Goal: Task Accomplishment & Management: Manage account settings

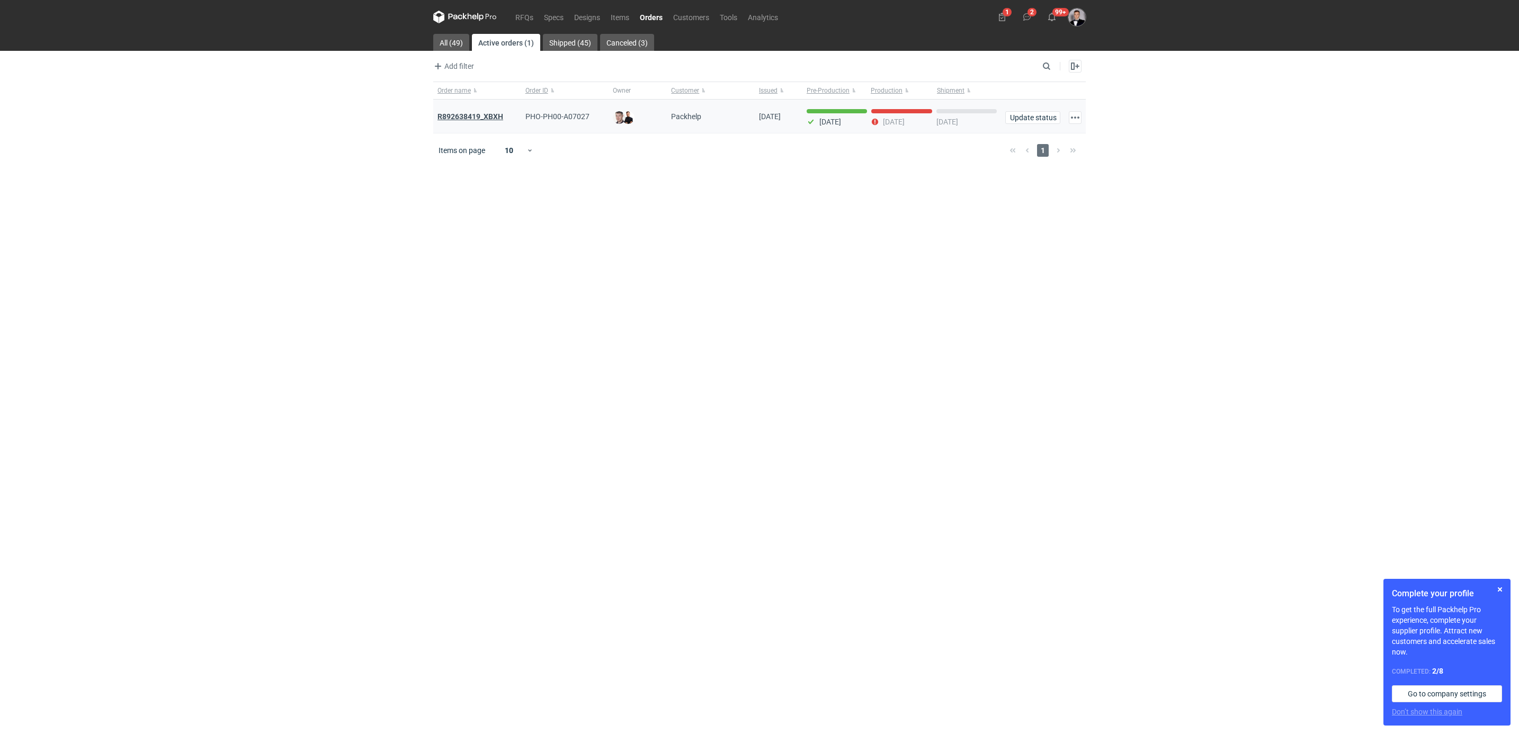
click at [485, 119] on strong "R892638419_XBXH" at bounding box center [470, 116] width 66 height 8
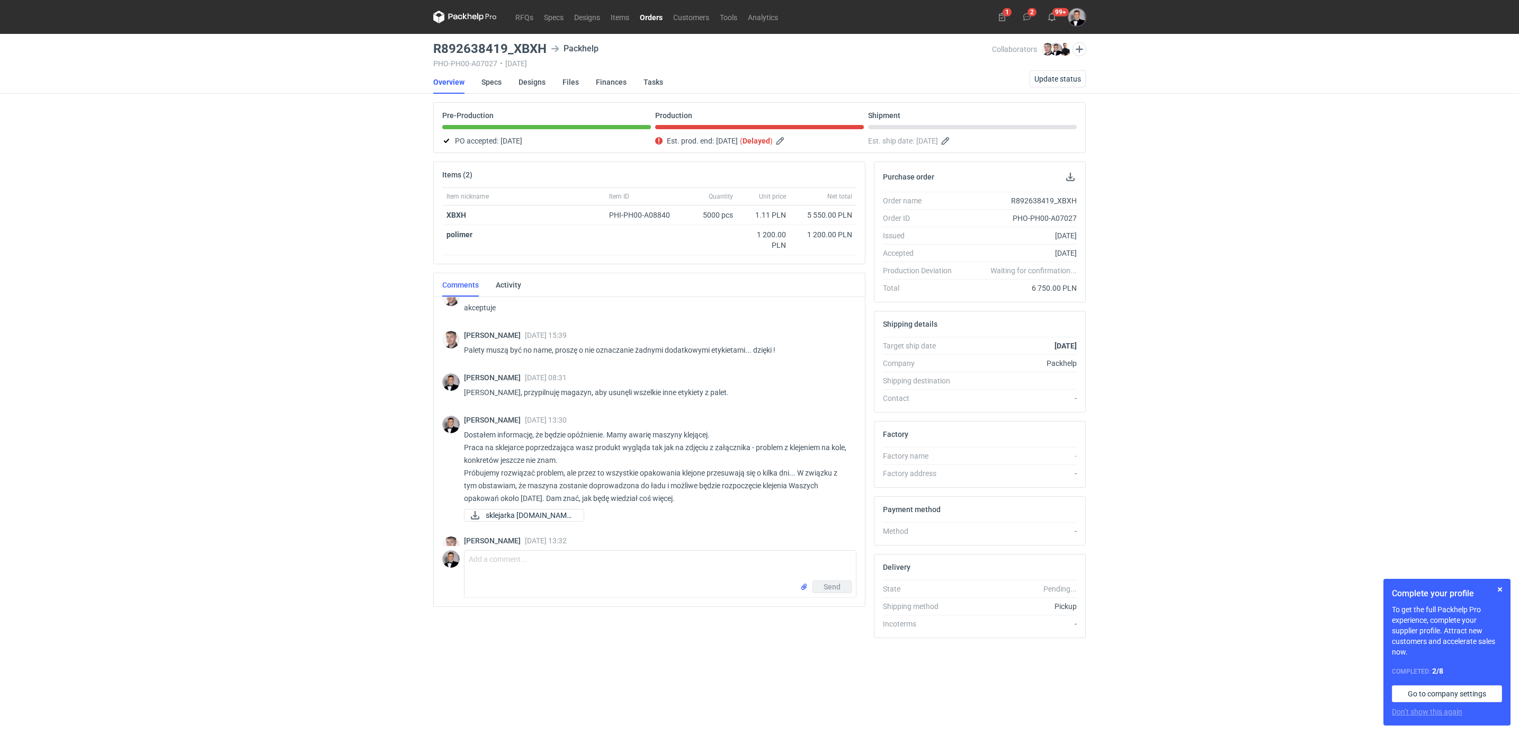
scroll to position [537, 0]
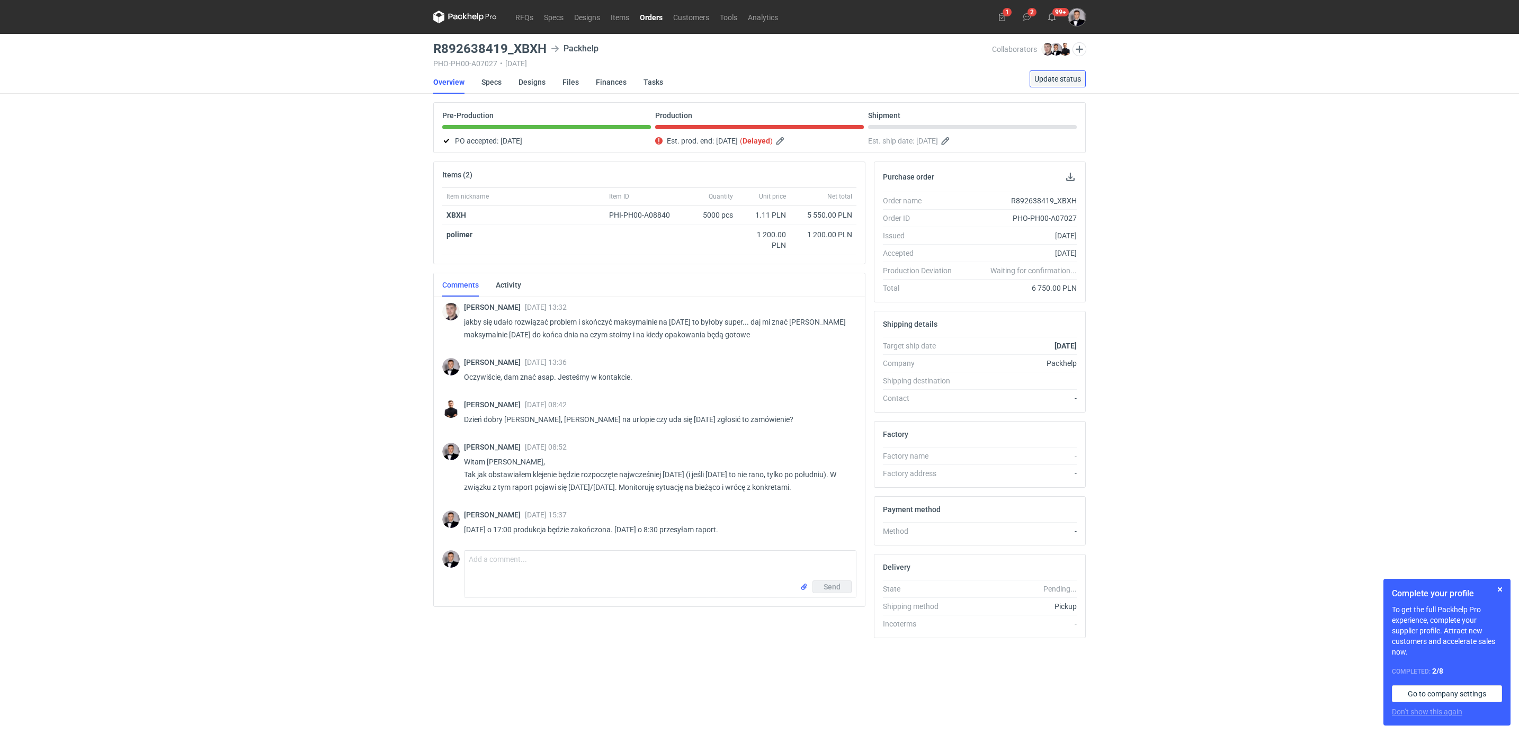
click at [1060, 83] on button "Update status" at bounding box center [1057, 78] width 56 height 17
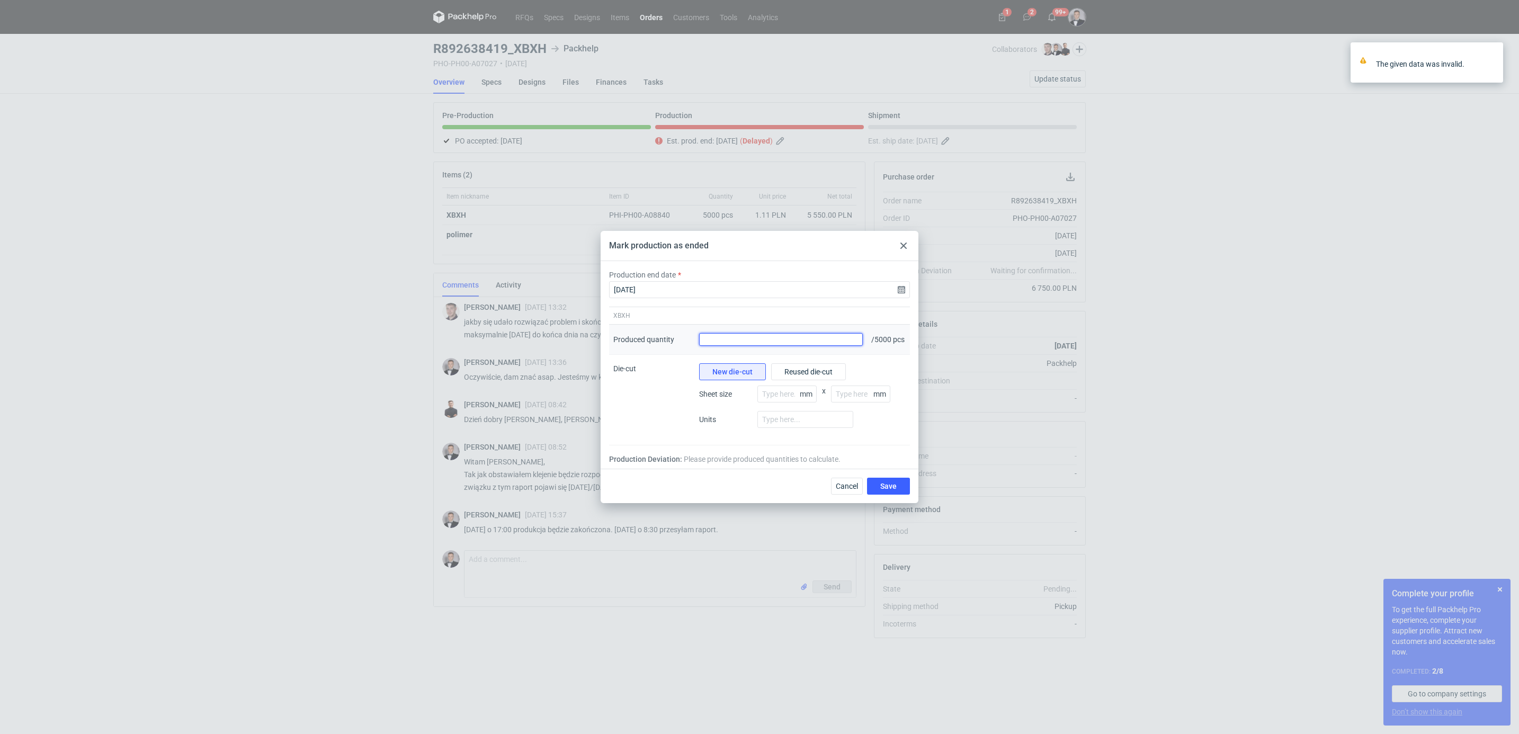
click at [753, 340] on input "Produced quantity" at bounding box center [781, 339] width 164 height 13
click at [904, 286] on input "2025-08-19" at bounding box center [759, 289] width 301 height 17
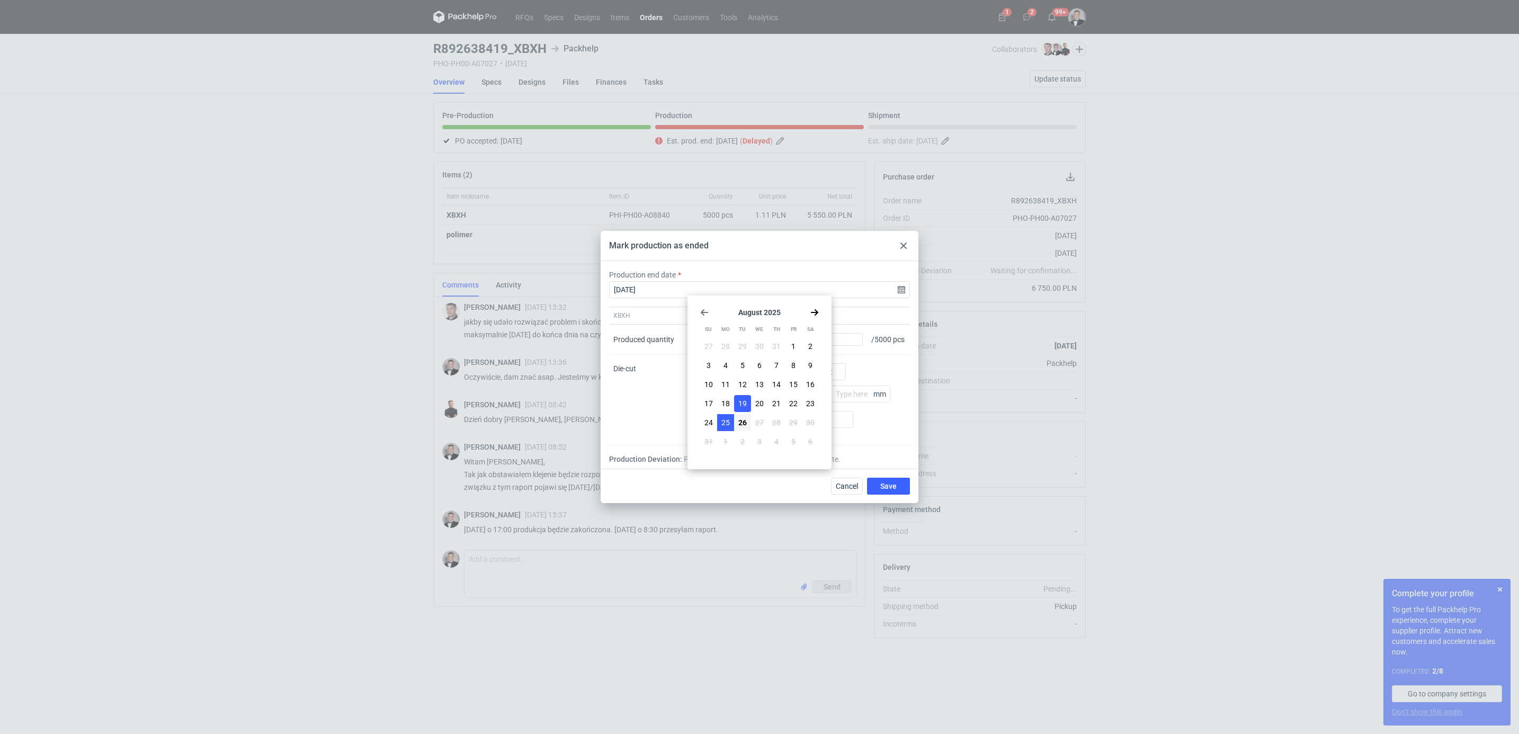
click at [728, 424] on span "25" at bounding box center [725, 422] width 8 height 11
type input "2025-08-25"
click at [734, 340] on input "Produced quantity" at bounding box center [781, 339] width 164 height 13
type input "5070"
click at [655, 410] on div "Die-cut" at bounding box center [652, 400] width 86 height 91
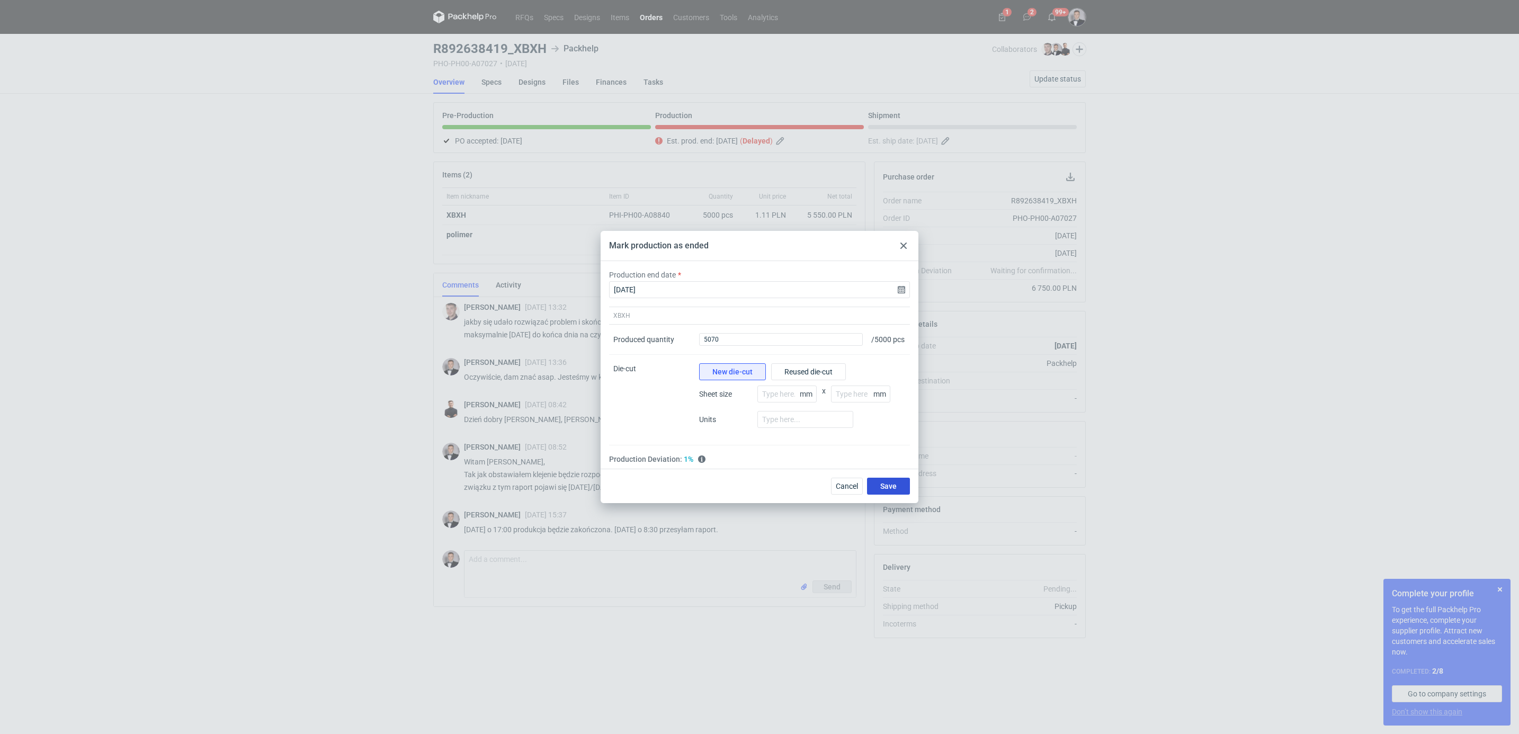
click at [881, 487] on span "Save" at bounding box center [888, 485] width 16 height 7
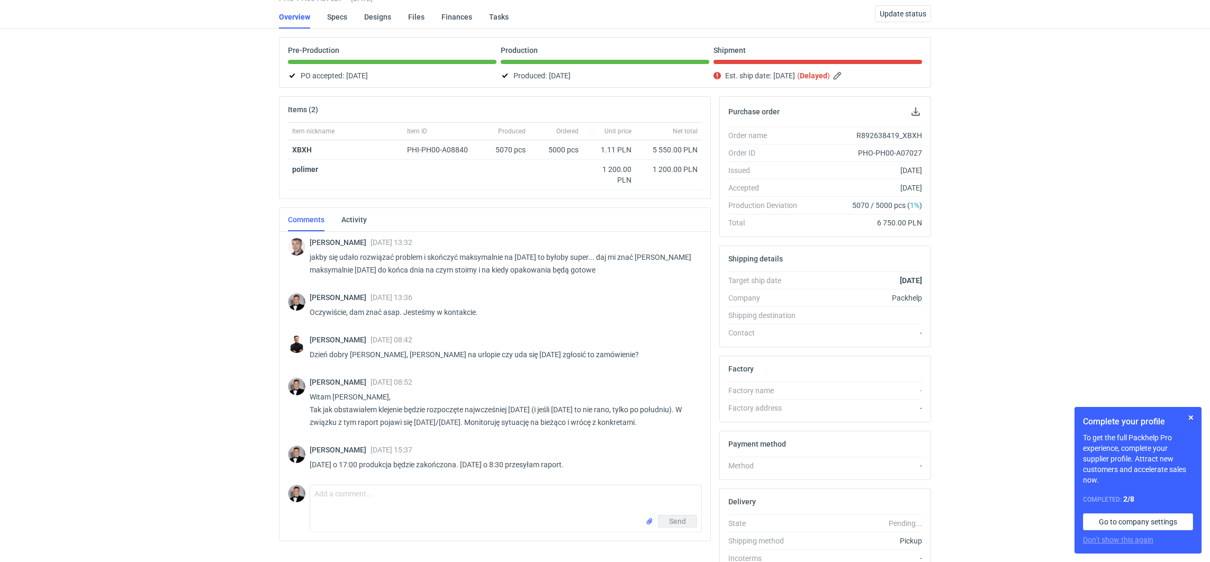
scroll to position [120, 0]
